Goal: Task Accomplishment & Management: Manage account settings

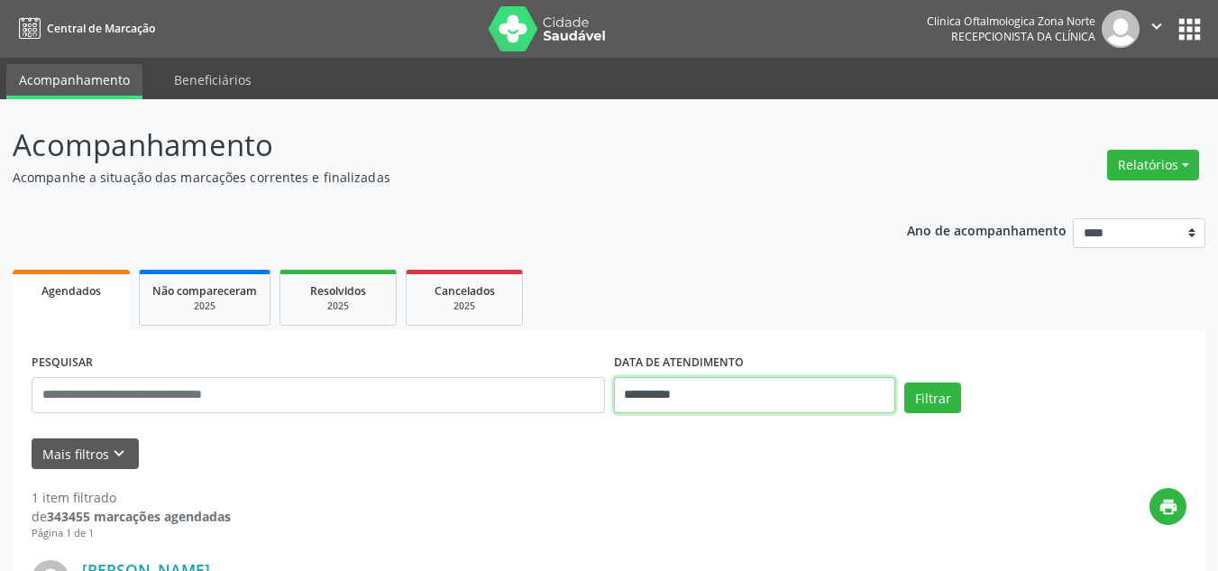
click at [684, 400] on input "**********" at bounding box center [755, 395] width 282 height 36
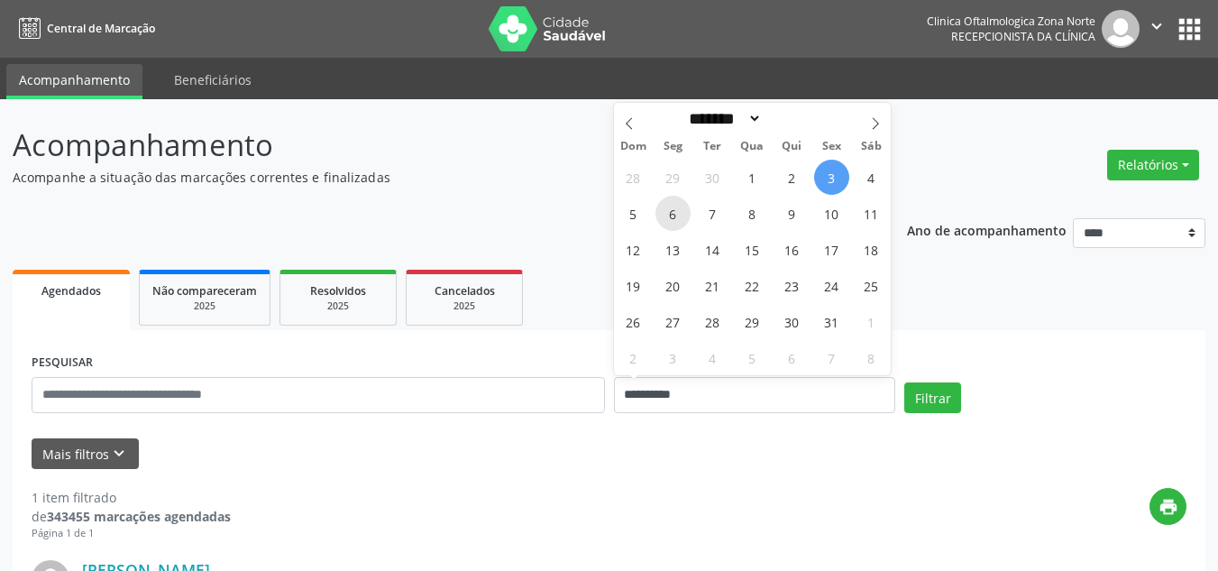
click at [667, 215] on span "6" at bounding box center [673, 213] width 35 height 35
type input "**********"
click at [703, 217] on span "7" at bounding box center [712, 213] width 35 height 35
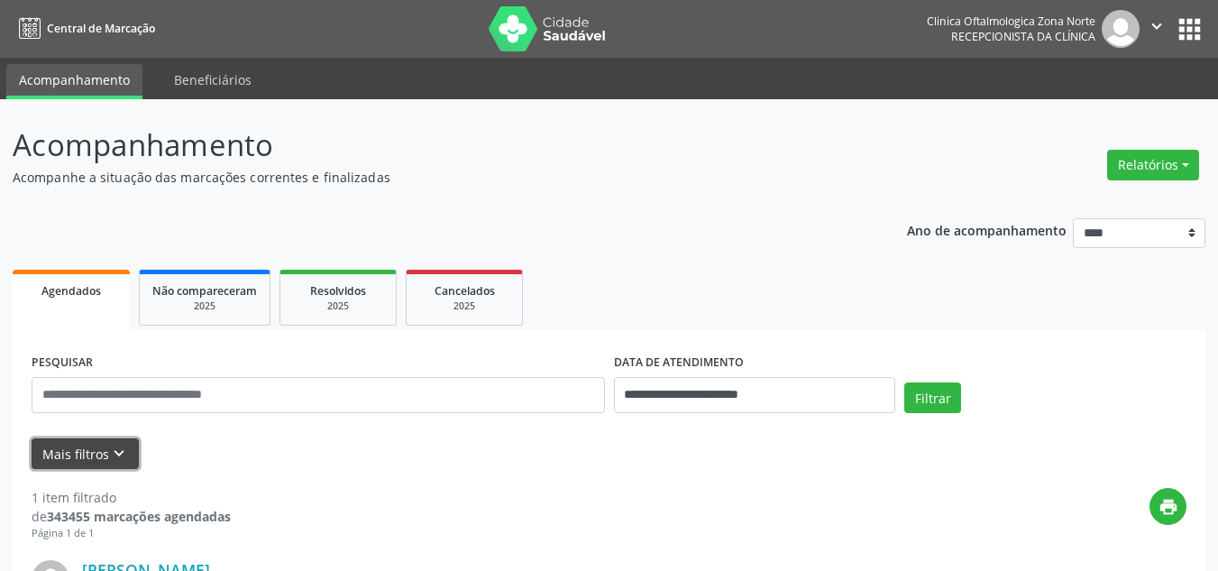
click at [78, 439] on button "Mais filtros keyboard_arrow_down" at bounding box center [85, 454] width 107 height 32
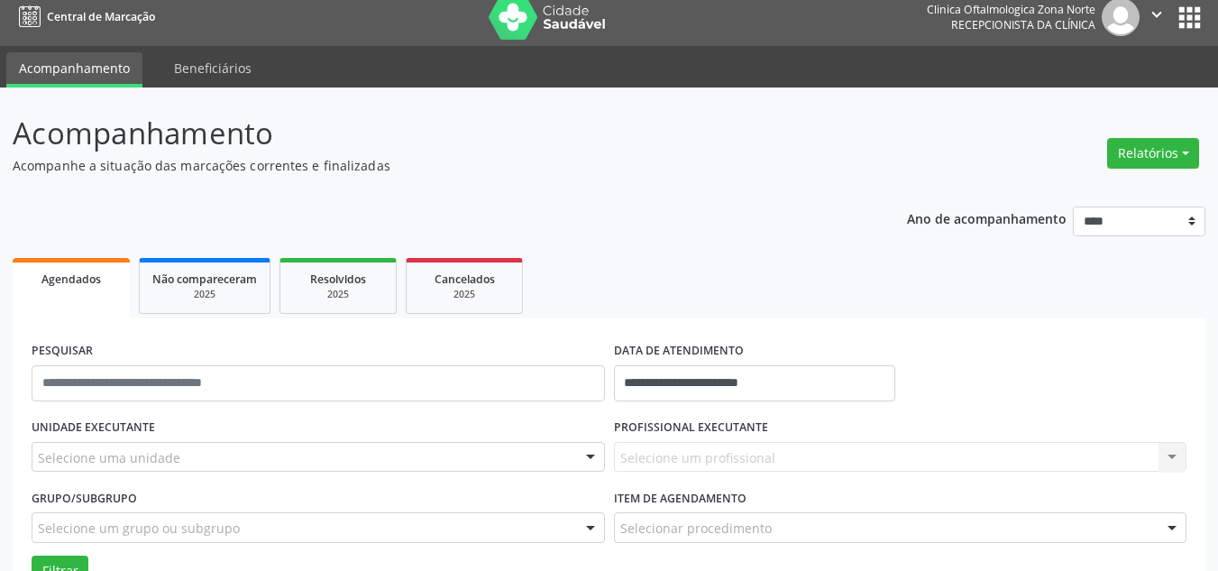
scroll to position [180, 0]
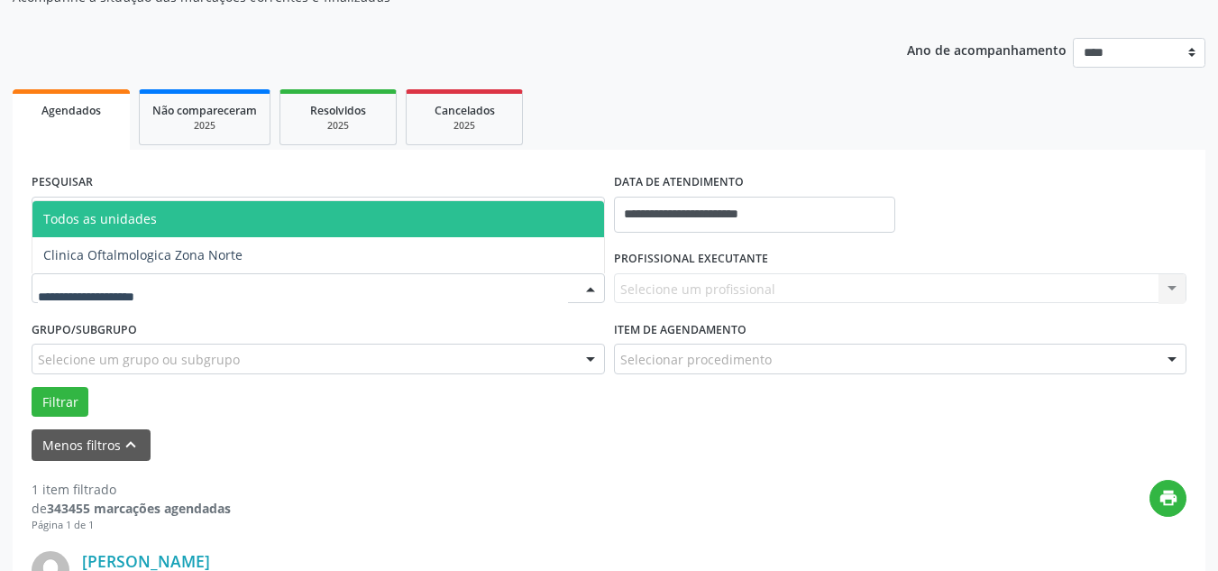
click at [178, 280] on div at bounding box center [318, 288] width 573 height 31
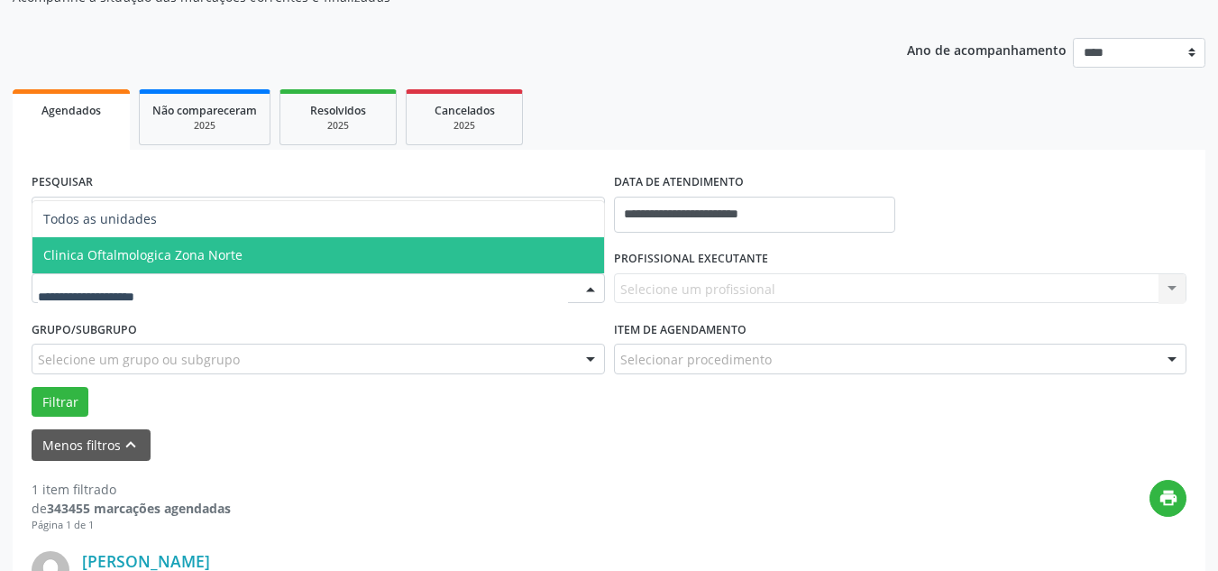
click at [176, 240] on span "Clinica Oftalmologica Zona Norte" at bounding box center [318, 255] width 572 height 36
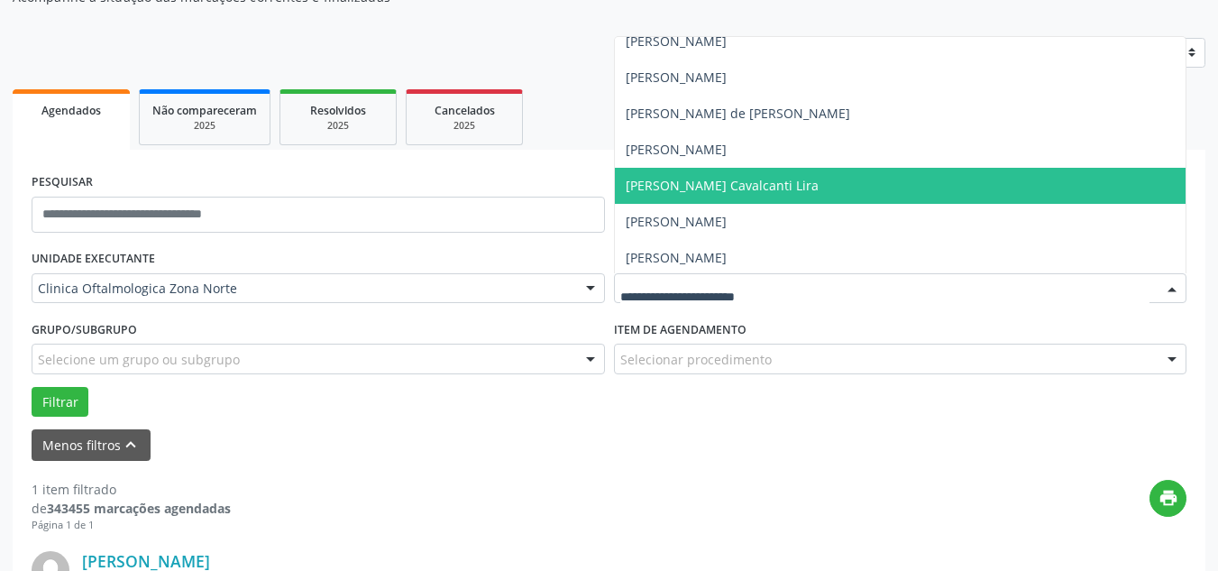
scroll to position [124, 0]
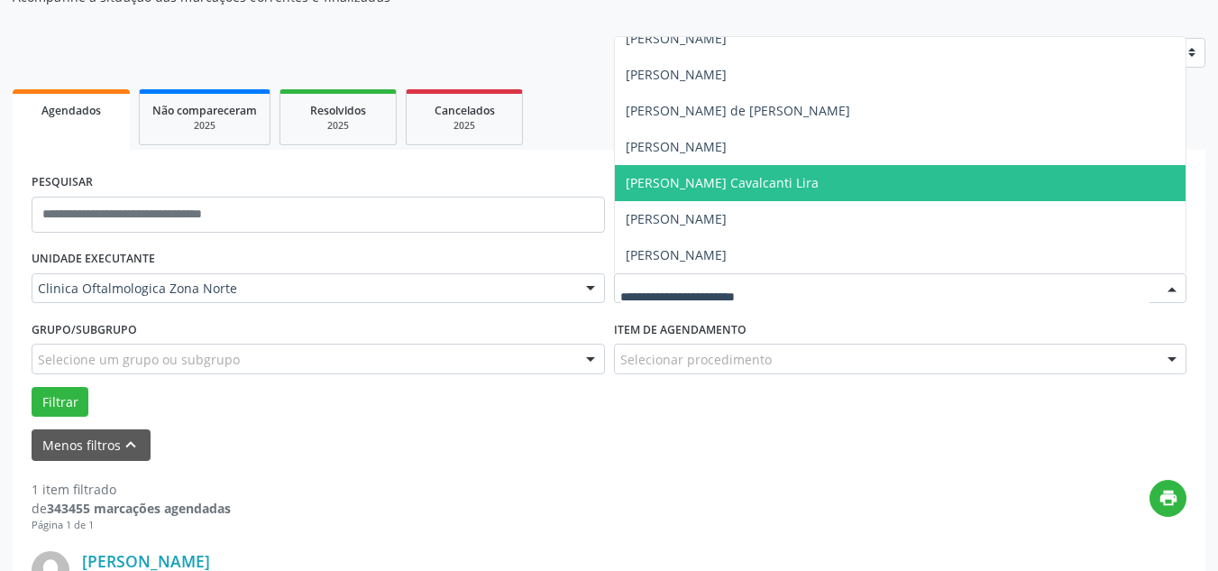
click at [714, 145] on span "[PERSON_NAME]" at bounding box center [676, 146] width 101 height 17
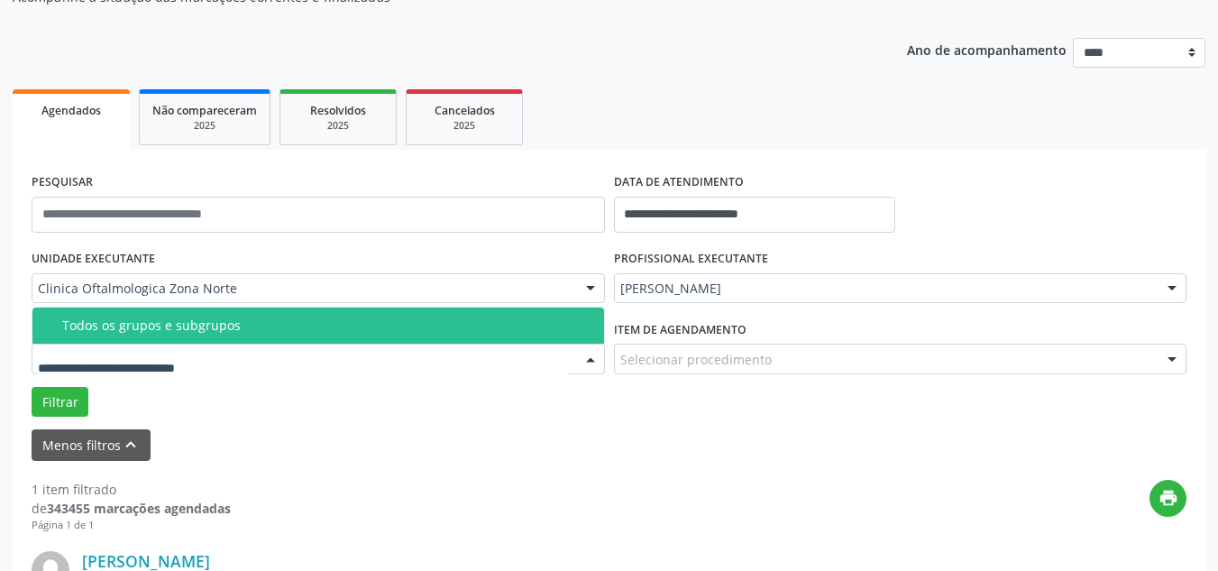
drag, startPoint x: 125, startPoint y: 334, endPoint x: 96, endPoint y: 346, distance: 31.5
click at [111, 339] on span "Todos os grupos e subgrupos" at bounding box center [318, 325] width 572 height 36
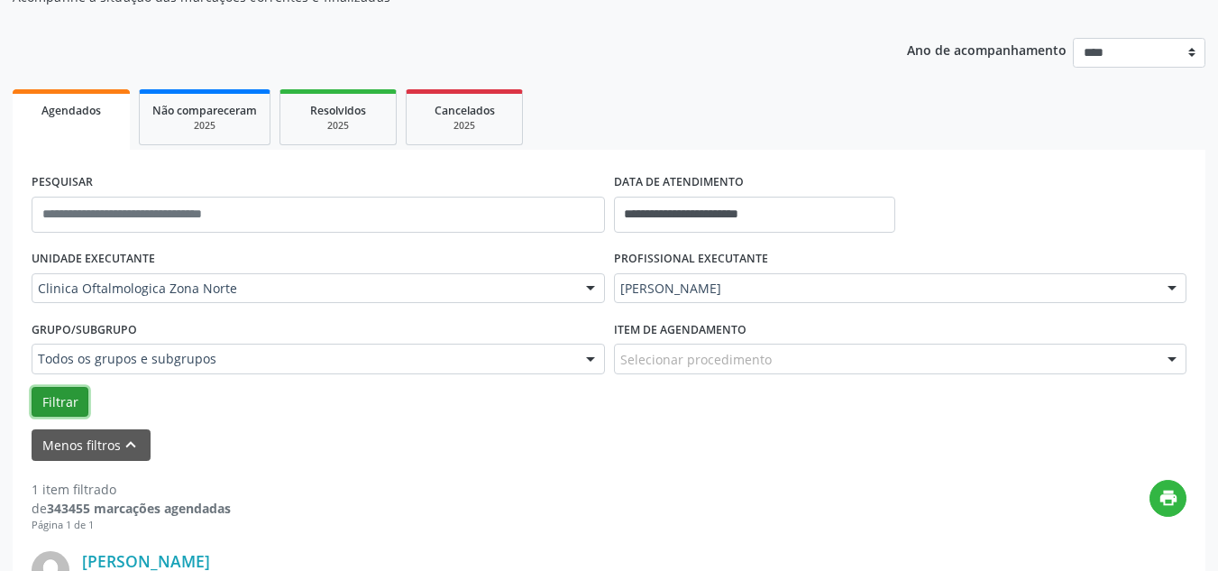
click at [56, 390] on button "Filtrar" at bounding box center [60, 402] width 57 height 31
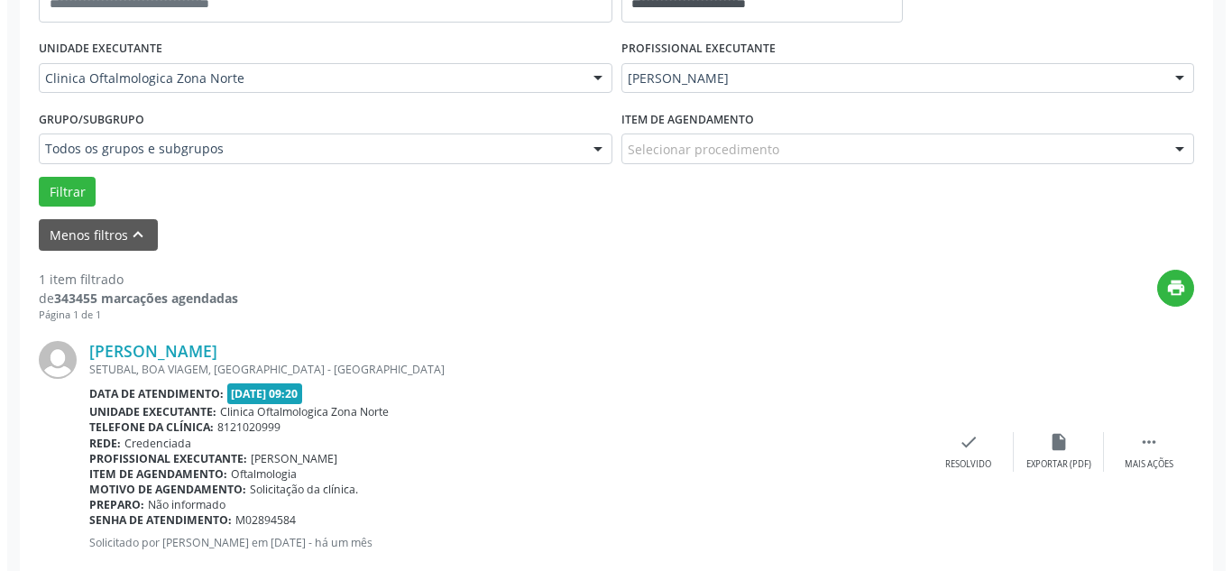
scroll to position [433, 0]
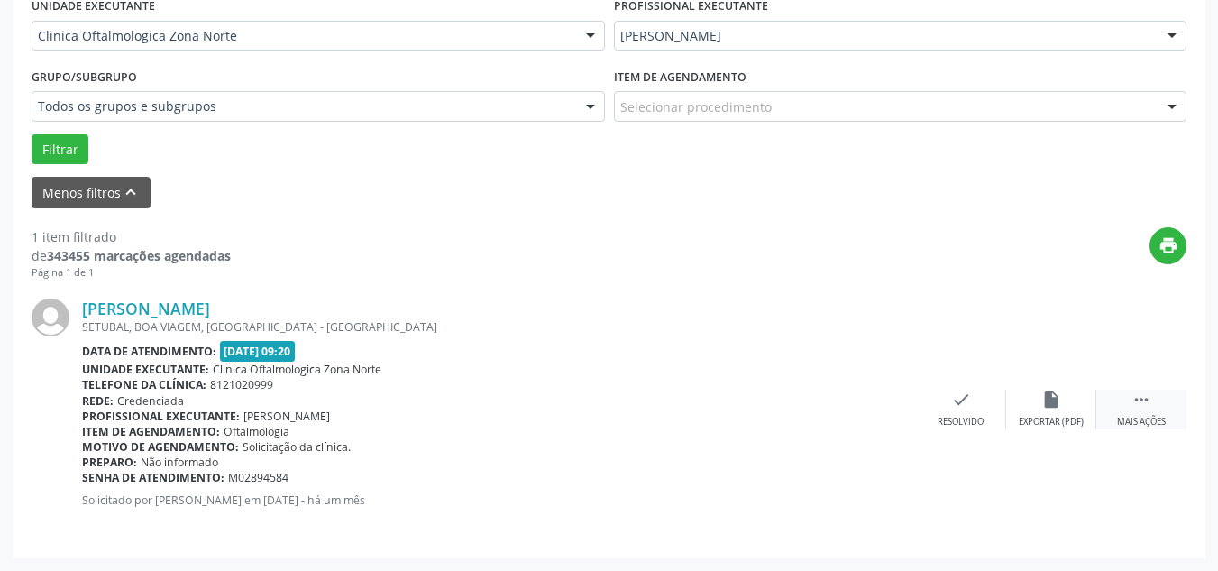
click at [1144, 400] on icon "" at bounding box center [1142, 400] width 20 height 20
click at [957, 410] on div "cancel Cancelar" at bounding box center [961, 409] width 90 height 39
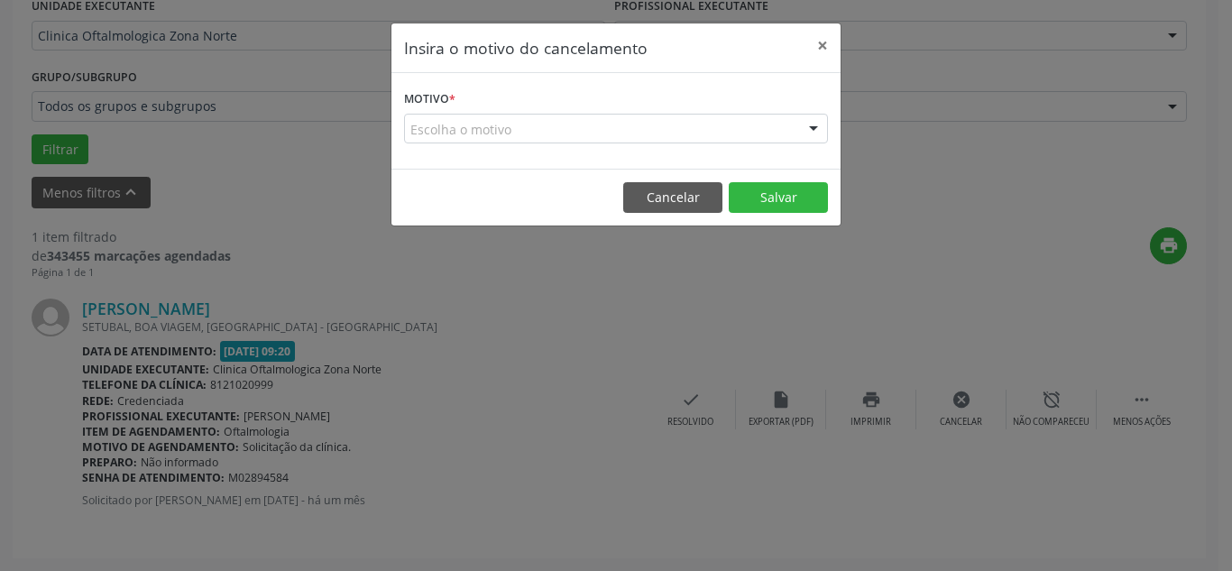
click at [518, 143] on div "Motivo * Escolha o motivo Outro Médico - Participação em eventos (ex: congresso…" at bounding box center [615, 121] width 449 height 96
click at [515, 130] on div "Escolha o motivo" at bounding box center [616, 129] width 424 height 31
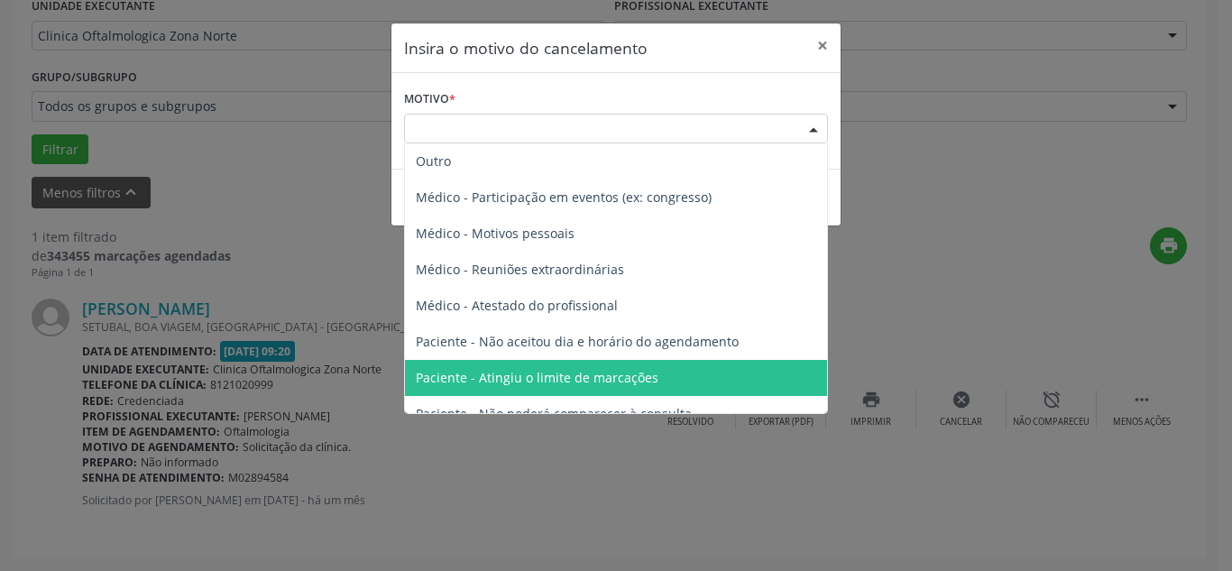
scroll to position [90, 0]
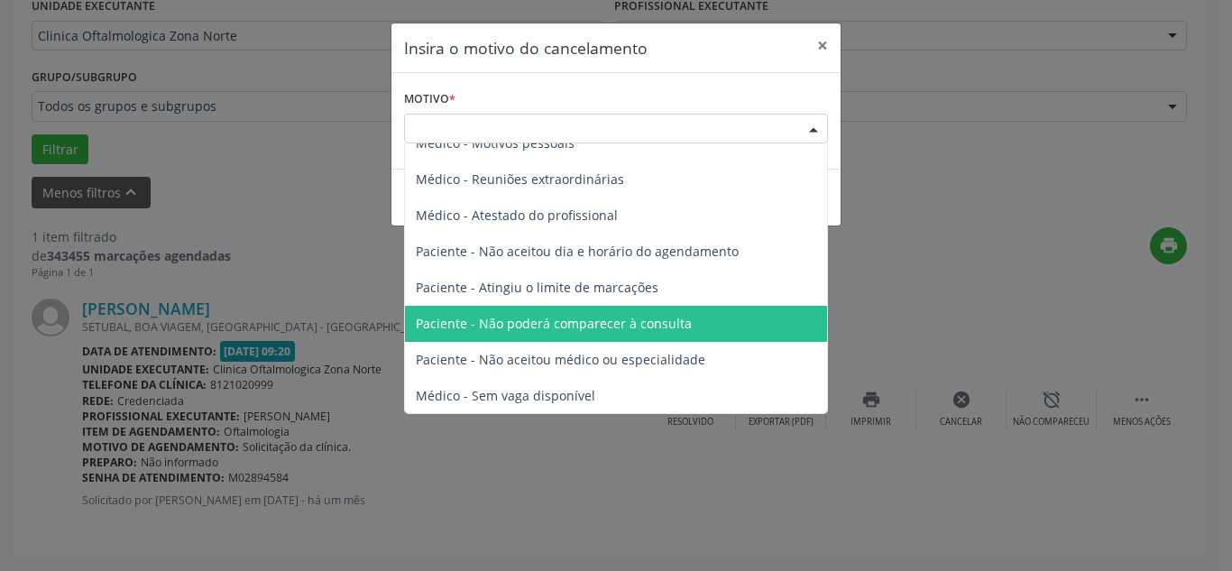
click at [713, 330] on span "Paciente - Não poderá comparecer à consulta" at bounding box center [616, 324] width 422 height 36
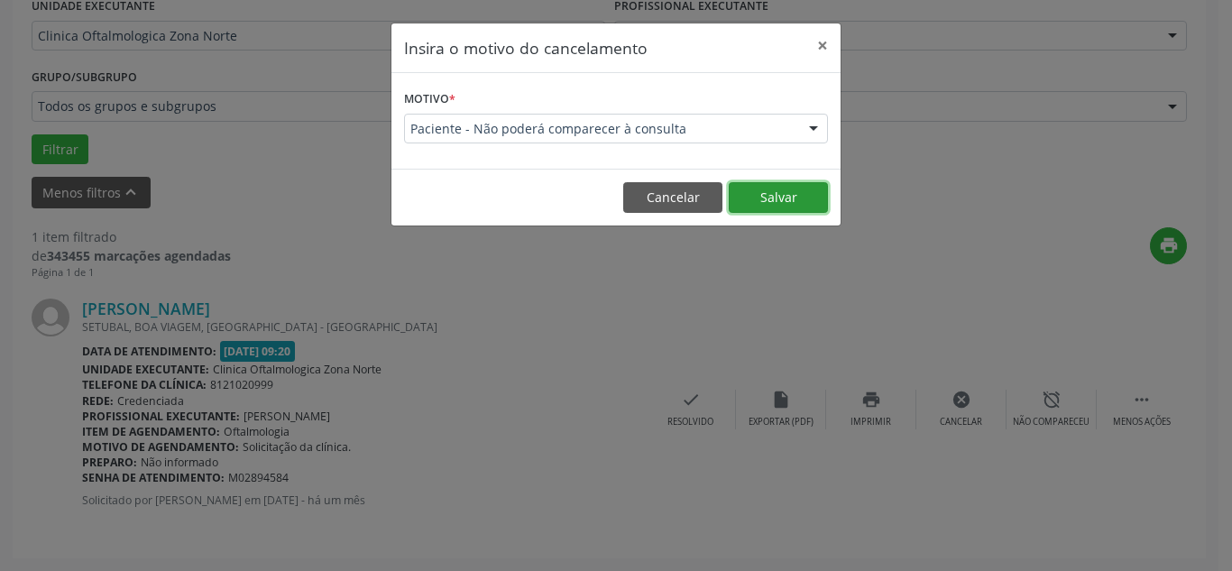
click at [804, 198] on button "Salvar" at bounding box center [778, 197] width 99 height 31
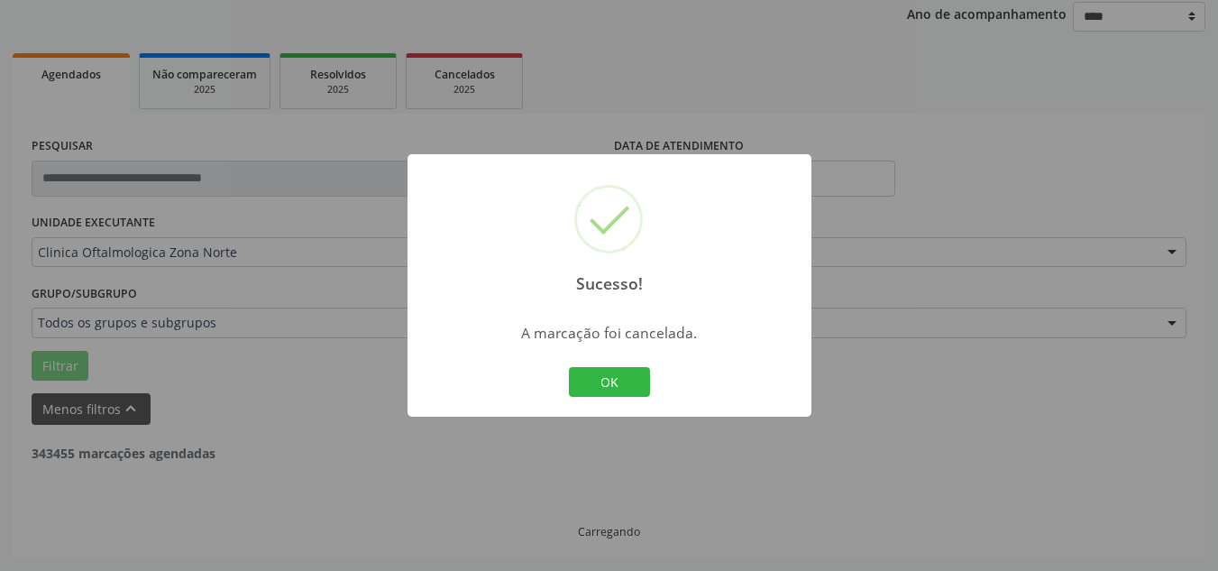
scroll to position [159, 0]
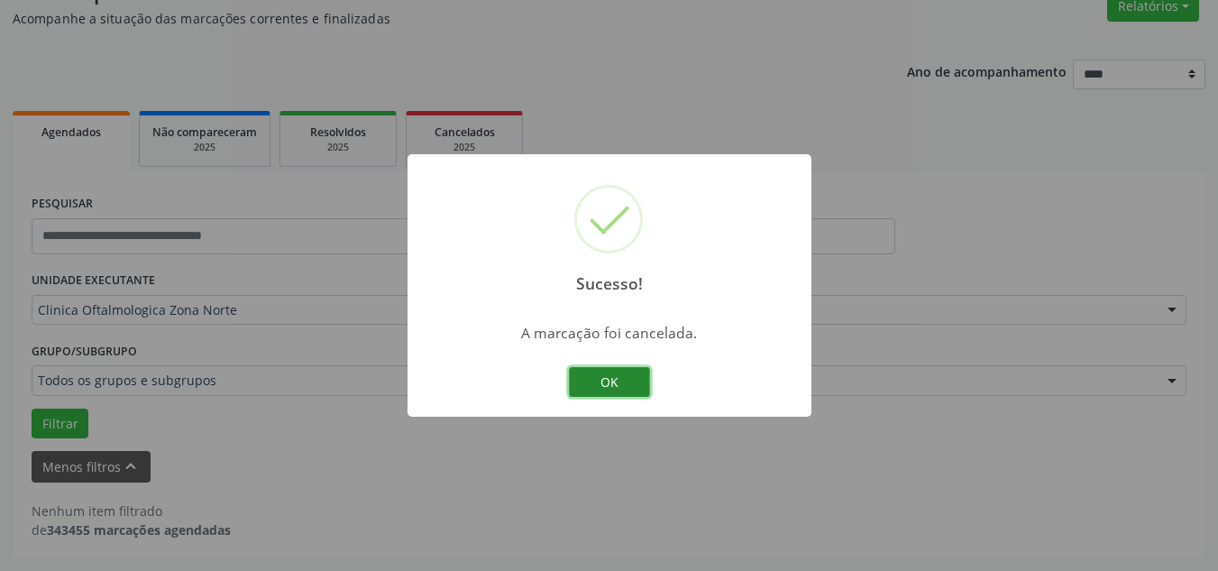
click at [612, 379] on button "OK" at bounding box center [609, 382] width 81 height 31
